Goal: Navigation & Orientation: Find specific page/section

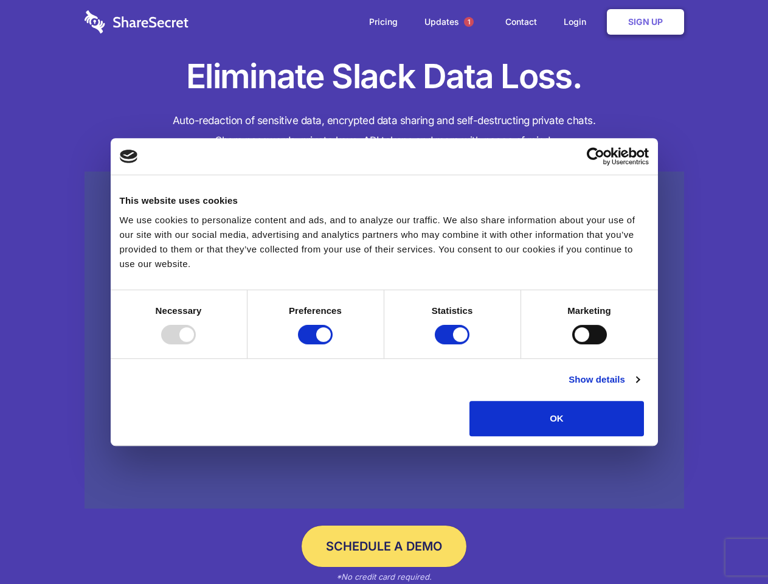
click at [196, 344] on div at bounding box center [178, 334] width 35 height 19
click at [333, 344] on input "Preferences" at bounding box center [315, 334] width 35 height 19
checkbox input "false"
click at [454, 344] on input "Statistics" at bounding box center [452, 334] width 35 height 19
checkbox input "false"
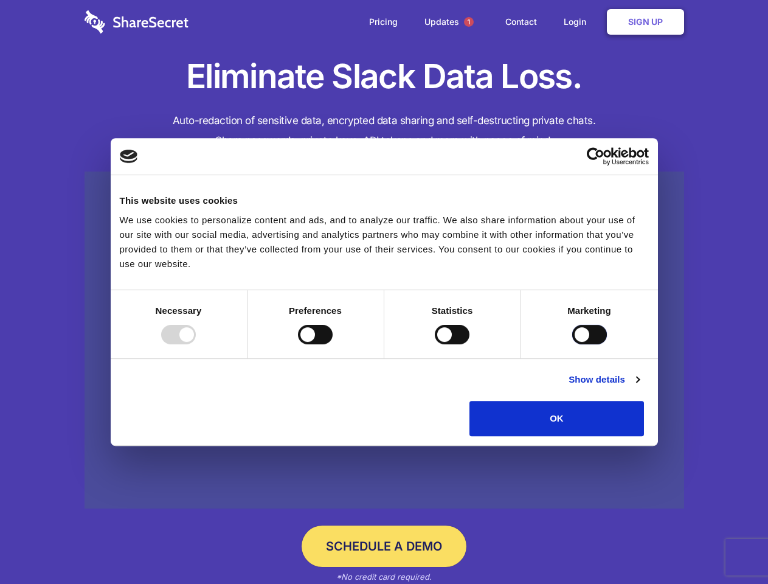
click at [572, 344] on input "Marketing" at bounding box center [589, 334] width 35 height 19
checkbox input "true"
click at [639, 387] on link "Show details" at bounding box center [604, 379] width 71 height 15
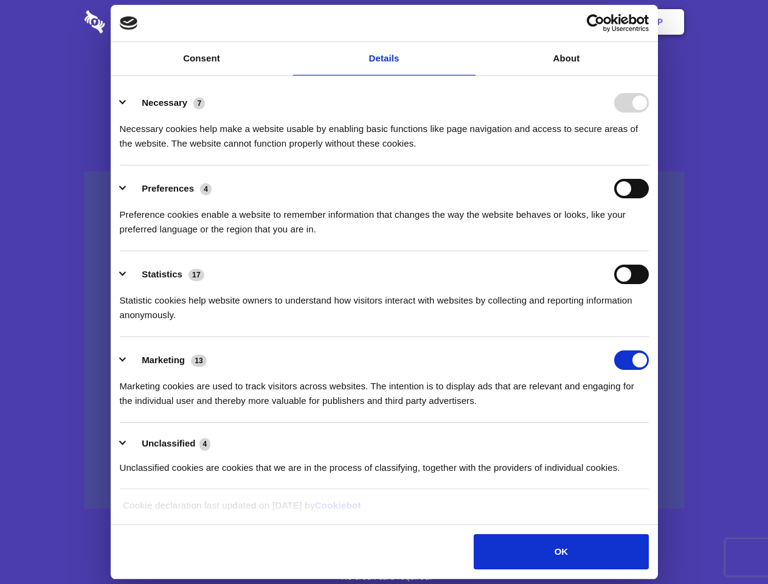
click at [649, 165] on li "Necessary 7 Necessary cookies help make a website usable by enabling basic func…" at bounding box center [384, 123] width 529 height 86
click at [468, 22] on span "1" at bounding box center [469, 22] width 10 height 10
